Goal: Information Seeking & Learning: Learn about a topic

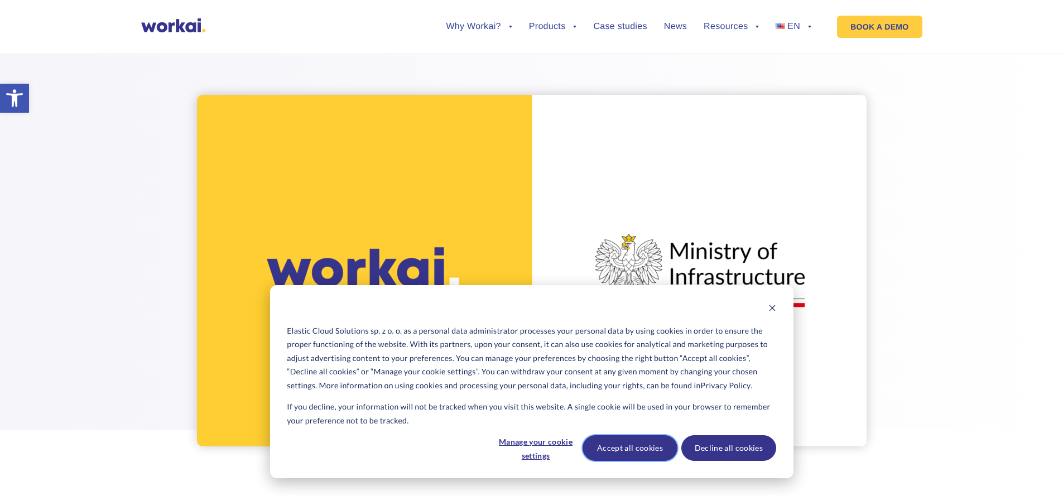
click at [622, 451] on button "Accept all cookies" at bounding box center [630, 448] width 95 height 26
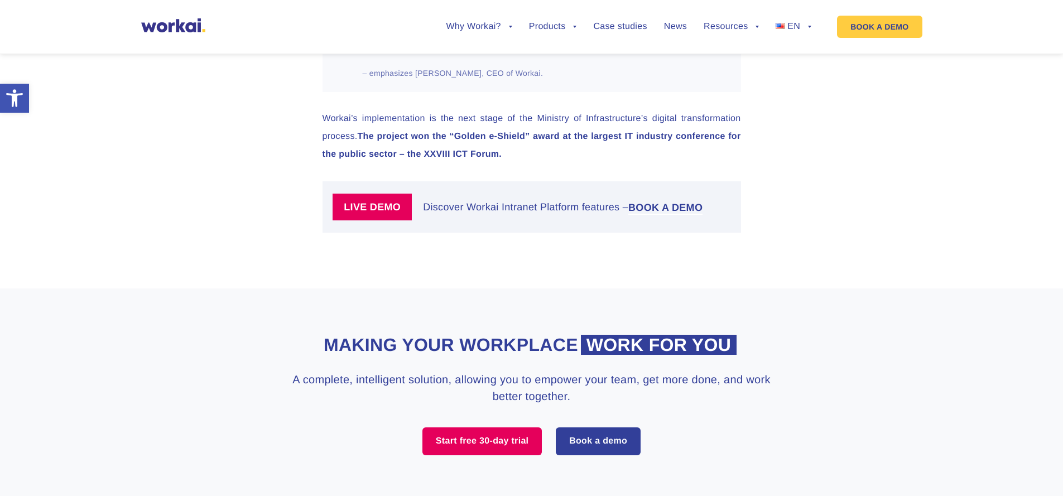
scroll to position [2134, 0]
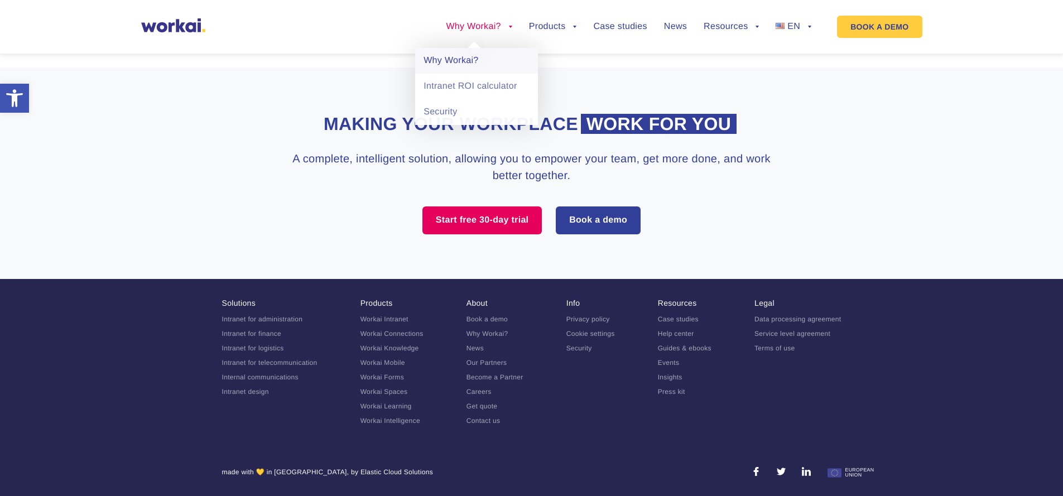
click at [442, 57] on link "Why Workai?" at bounding box center [476, 61] width 123 height 26
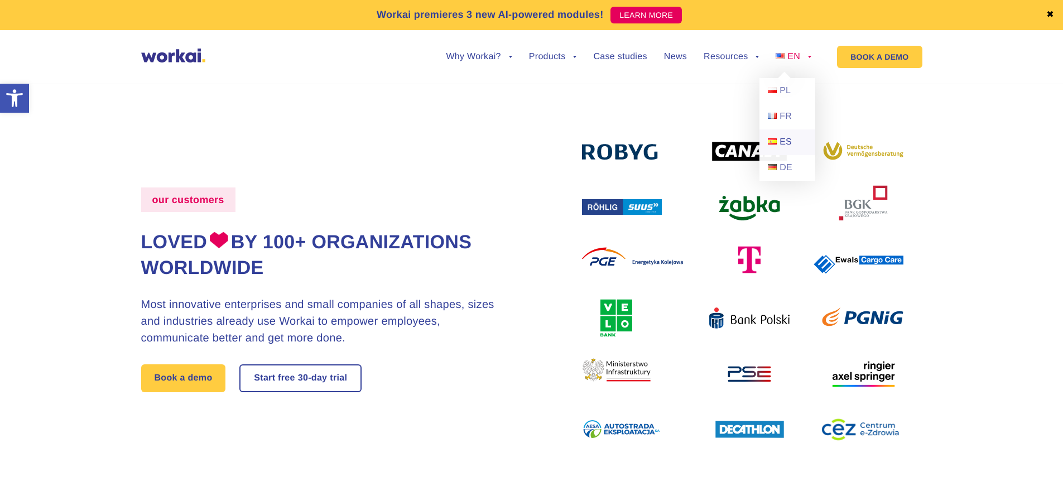
click at [789, 141] on span "ES" at bounding box center [786, 141] width 12 height 9
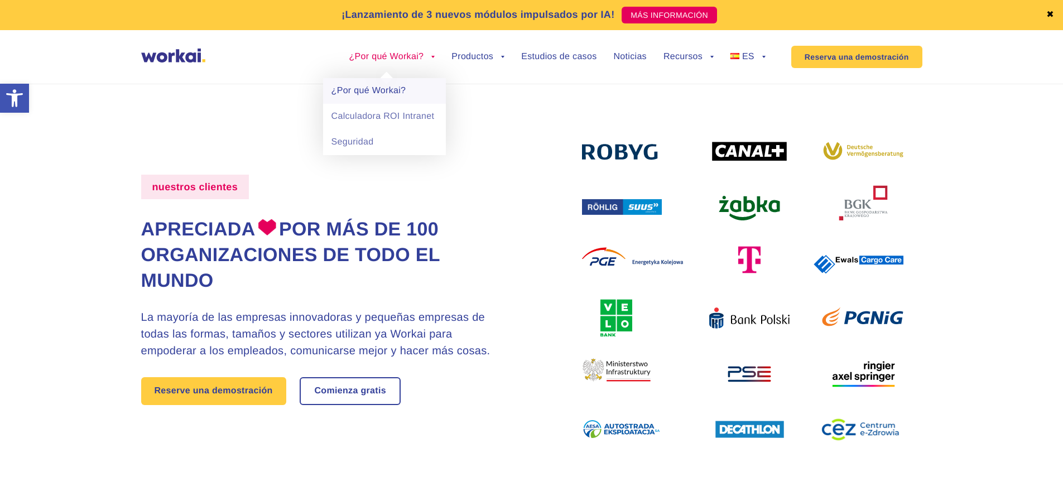
click at [348, 88] on link "¿Por qué Workai?" at bounding box center [384, 91] width 123 height 26
